Goal: Information Seeking & Learning: Learn about a topic

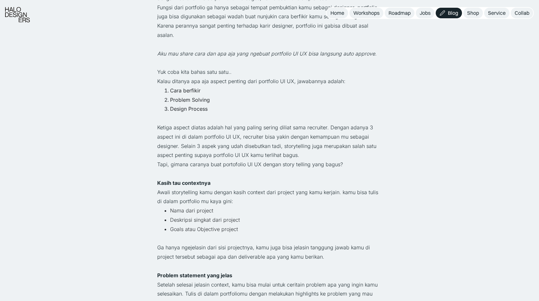
scroll to position [302, 0]
click at [212, 126] on p "Ketiga aspect diatas adalah hal yang paling sering diliat sama recruiter. Denga…" at bounding box center [269, 141] width 225 height 37
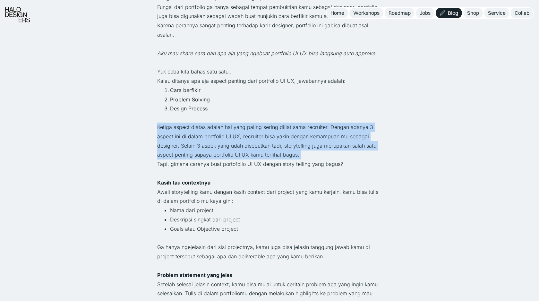
click at [212, 126] on p "Ketiga aspect diatas adalah hal yang paling sering diliat sama recruiter. Denga…" at bounding box center [269, 141] width 225 height 37
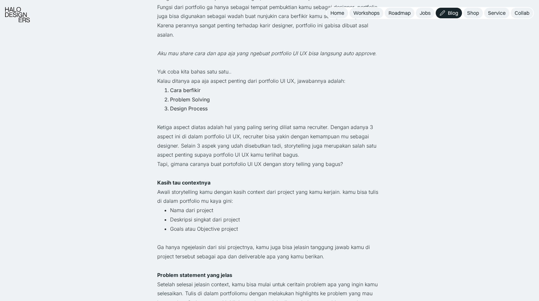
click at [202, 145] on p "Ketiga aspect diatas adalah hal yang paling sering diliat sama recruiter. Denga…" at bounding box center [269, 141] width 225 height 37
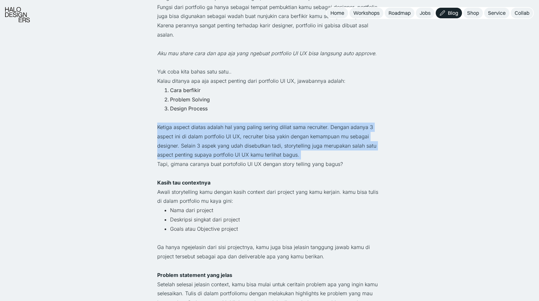
click at [202, 145] on p "Ketiga aspect diatas adalah hal yang paling sering diliat sama recruiter. Denga…" at bounding box center [269, 141] width 225 height 37
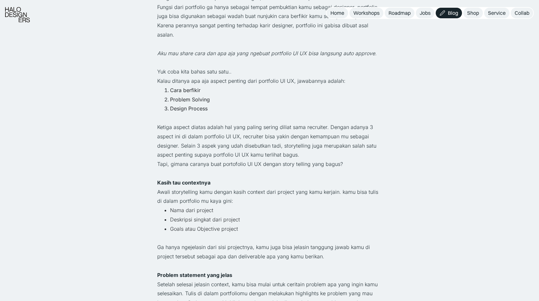
click at [206, 145] on p "Ketiga aspect diatas adalah hal yang paling sering diliat sama recruiter. Denga…" at bounding box center [269, 141] width 225 height 37
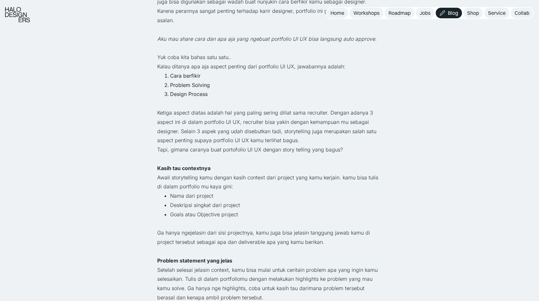
scroll to position [322, 0]
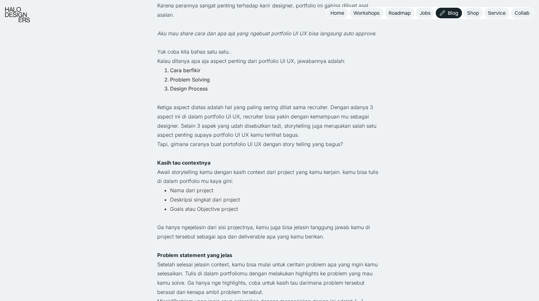
click at [206, 145] on p "Tapi, gimana caranya buat portofolio UI UX dengan story telling yang bagus?" at bounding box center [269, 144] width 225 height 9
click at [221, 148] on p "Tapi, gimana caranya buat portofolio UI UX dengan story telling yang bagus?" at bounding box center [269, 144] width 225 height 9
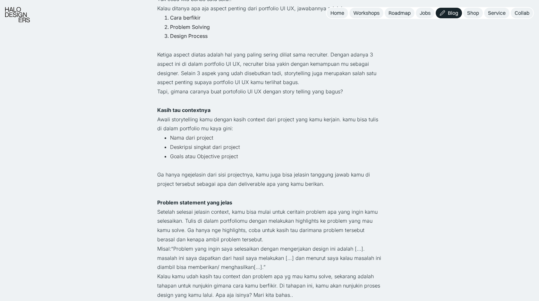
scroll to position [375, 0]
click at [214, 174] on p "Ga hanya ngejelasin dari sisi projectnya, kamu juga bisa jelasin tanggung jawab…" at bounding box center [269, 178] width 225 height 19
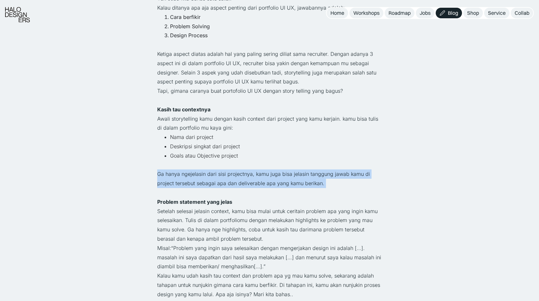
click at [214, 174] on p "Ga hanya ngejelasin dari sisi projectnya, kamu juga bisa jelasin tanggung jawab…" at bounding box center [269, 178] width 225 height 19
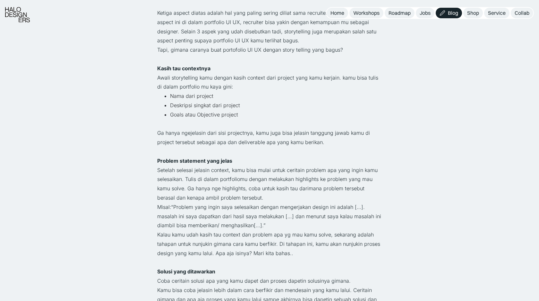
scroll to position [417, 0]
click at [205, 158] on strong "Problem statement yang jelas" at bounding box center [194, 160] width 75 height 6
click at [204, 167] on p "Setelah selesai jelasin context, kamu bisa mulai untuk ceritain problem apa yan…" at bounding box center [269, 183] width 225 height 37
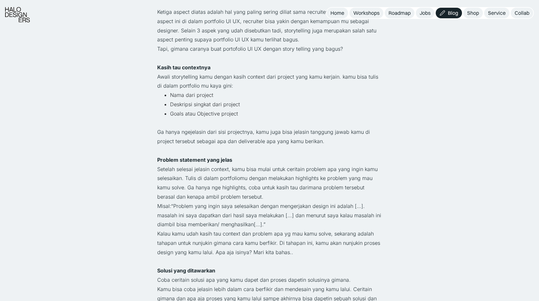
click at [204, 167] on p "Setelah selesai jelasin context, kamu bisa mulai untuk ceritain problem apa yan…" at bounding box center [269, 183] width 225 height 37
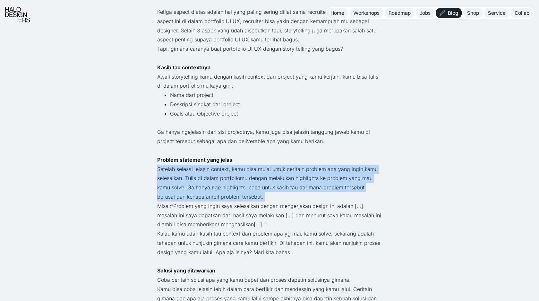
click at [204, 167] on p "Setelah selesai jelasin context, kamu bisa mulai untuk ceritain problem apa yan…" at bounding box center [269, 183] width 225 height 37
click at [205, 172] on p "Setelah selesai jelasin context, kamu bisa mulai untuk ceritain problem apa yan…" at bounding box center [269, 183] width 225 height 37
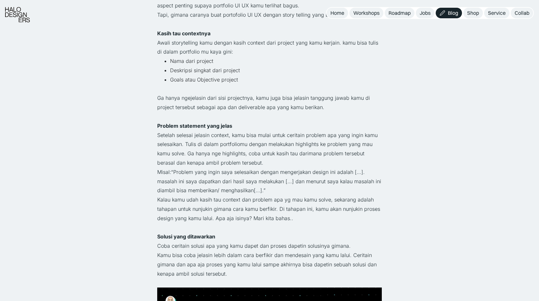
scroll to position [452, 0]
click at [237, 134] on p "Setelah selesai jelasin context, kamu bisa mulai untuk ceritain problem apa yan…" at bounding box center [269, 147] width 225 height 37
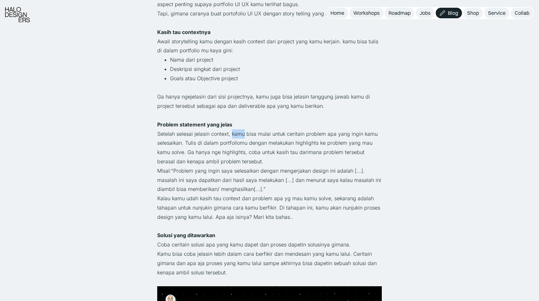
click at [237, 134] on p "Setelah selesai jelasin context, kamu bisa mulai untuk ceritain problem apa yan…" at bounding box center [269, 147] width 225 height 37
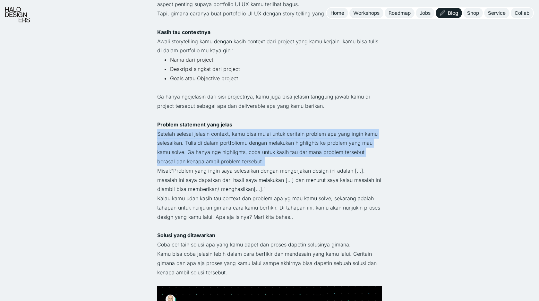
click at [237, 134] on p "Setelah selesai jelasin context, kamu bisa mulai untuk ceritain problem apa yan…" at bounding box center [269, 147] width 225 height 37
click at [248, 136] on p "Setelah selesai jelasin context, kamu bisa mulai untuk ceritain problem apa yan…" at bounding box center [269, 147] width 225 height 37
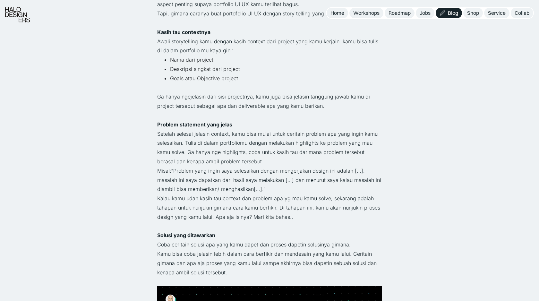
click at [247, 168] on p "Misal:“Problem yang ingin saya selesaikan dengan mengerjakan design ini adalah …" at bounding box center [269, 180] width 225 height 28
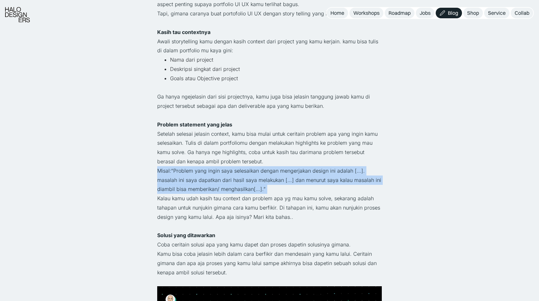
click at [247, 168] on p "Misal:“Problem yang ingin saya selesaikan dengan mengerjakan design ini adalah …" at bounding box center [269, 180] width 225 height 28
click at [252, 170] on p "Misal:“Problem yang ingin saya selesaikan dengan mengerjakan design ini adalah …" at bounding box center [269, 180] width 225 height 28
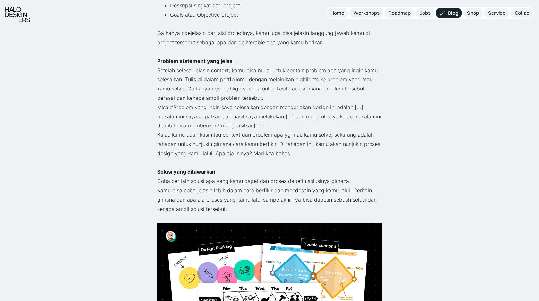
scroll to position [522, 0]
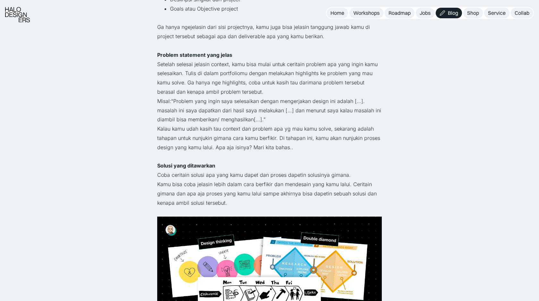
click at [243, 175] on p "Coba ceritain solusi apa yang kamu dapet dan proses dapetin solusinya gimana." at bounding box center [269, 174] width 225 height 9
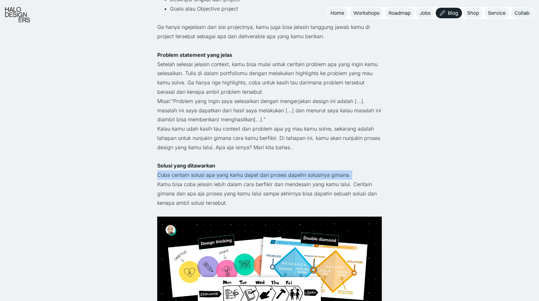
click at [243, 175] on p "Coba ceritain solusi apa yang kamu dapet dan proses dapetin solusinya gimana." at bounding box center [269, 174] width 225 height 9
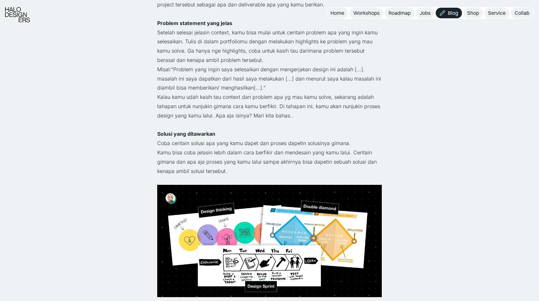
click at [243, 175] on p "Kamu bisa coba jelasin lebih dalam cara berfikir dan mendesain yang kamu lalui.…" at bounding box center [269, 162] width 225 height 28
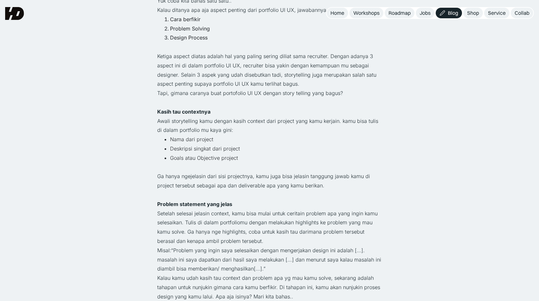
scroll to position [372, 0]
